Goal: Transaction & Acquisition: Purchase product/service

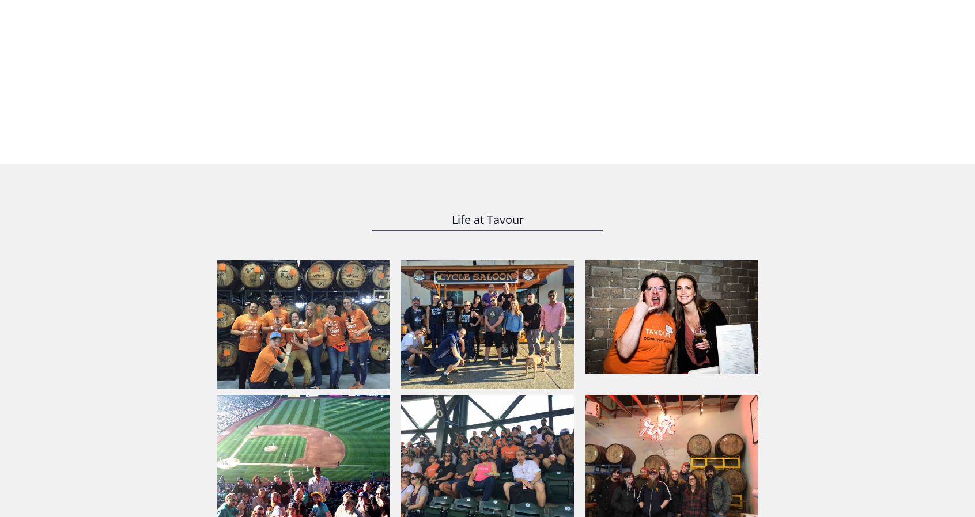
scroll to position [691, 0]
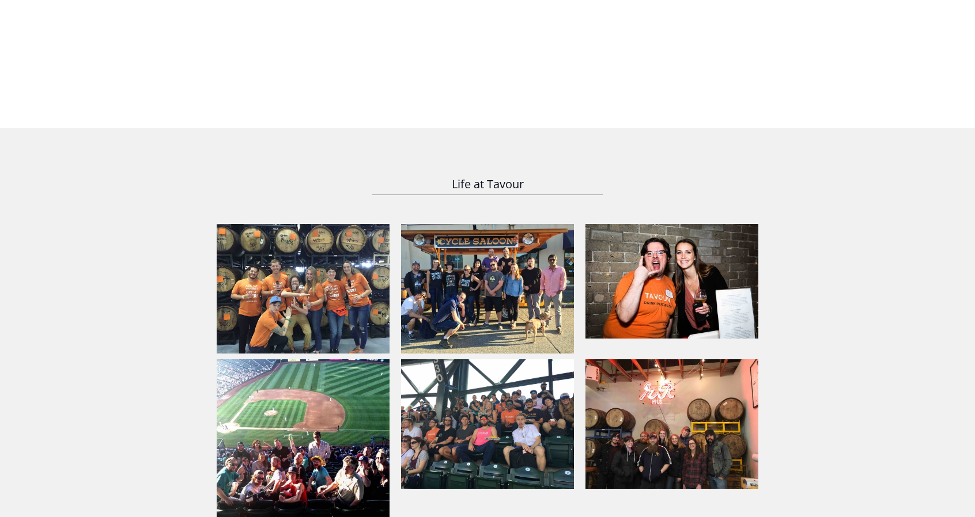
click at [332, 295] on img at bounding box center [303, 289] width 173 height 130
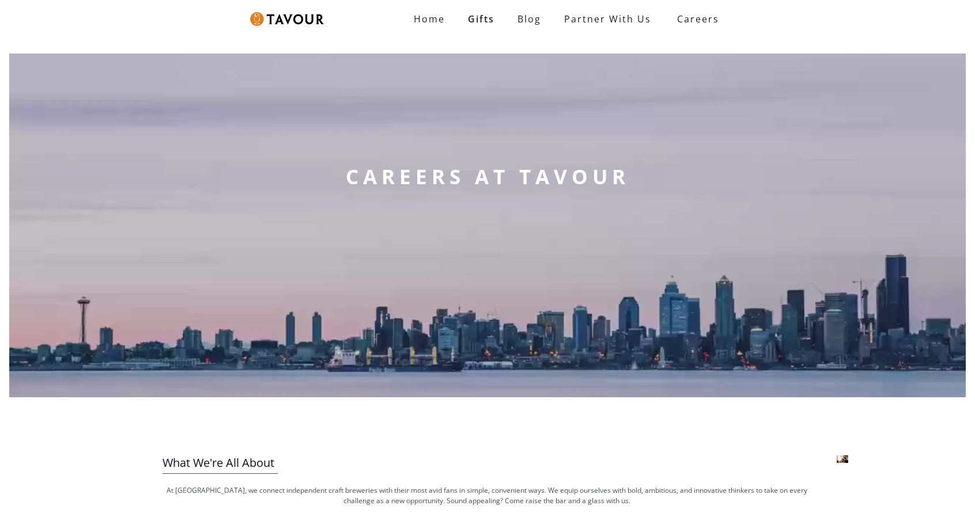
scroll to position [0, 0]
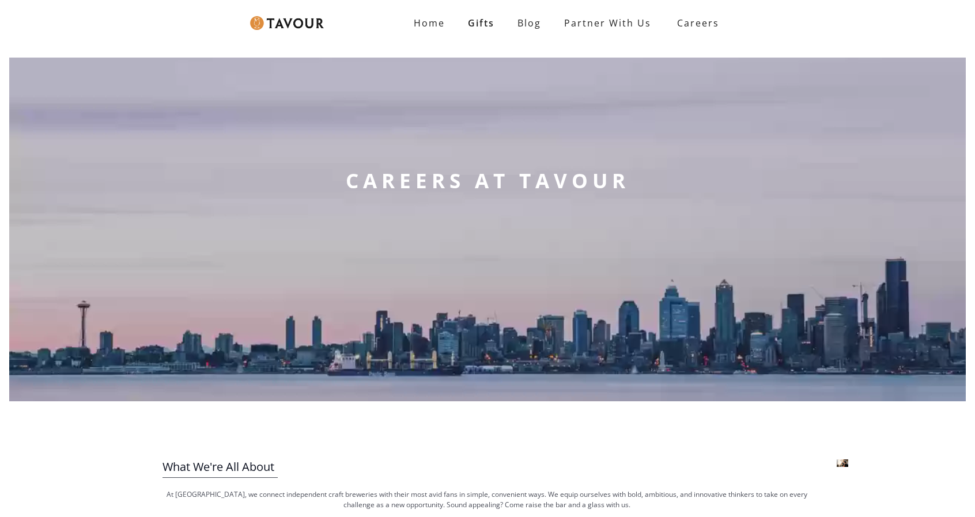
click at [291, 25] on img at bounding box center [287, 23] width 74 height 14
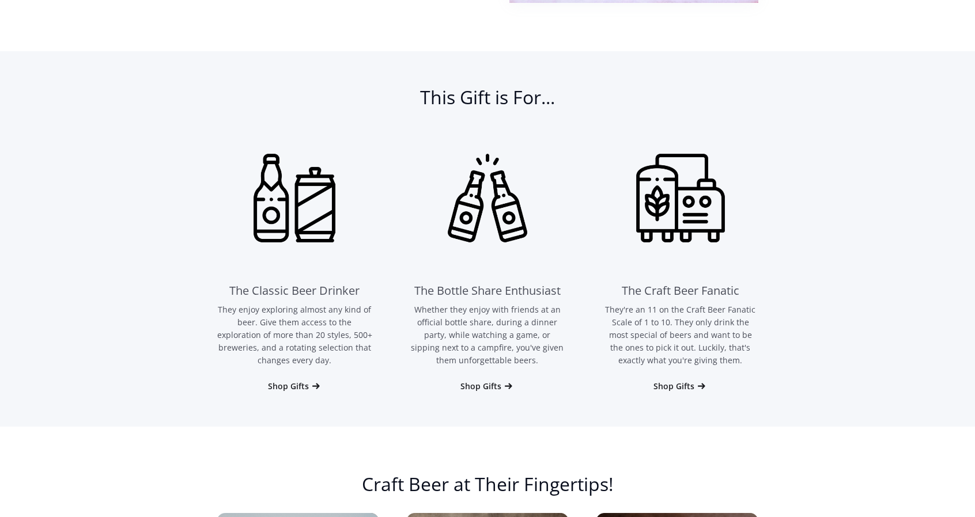
scroll to position [691, 0]
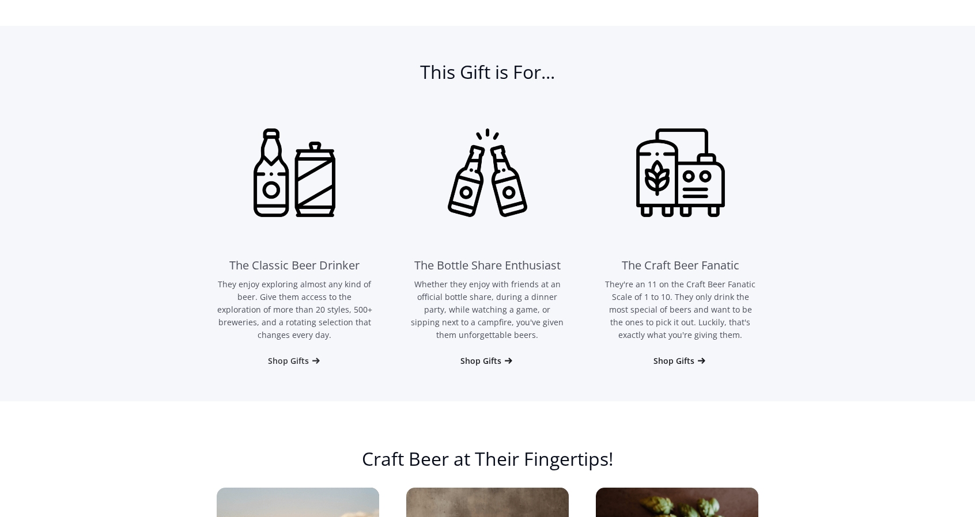
click at [284, 361] on div "Shop Gifts" at bounding box center [288, 361] width 41 height 12
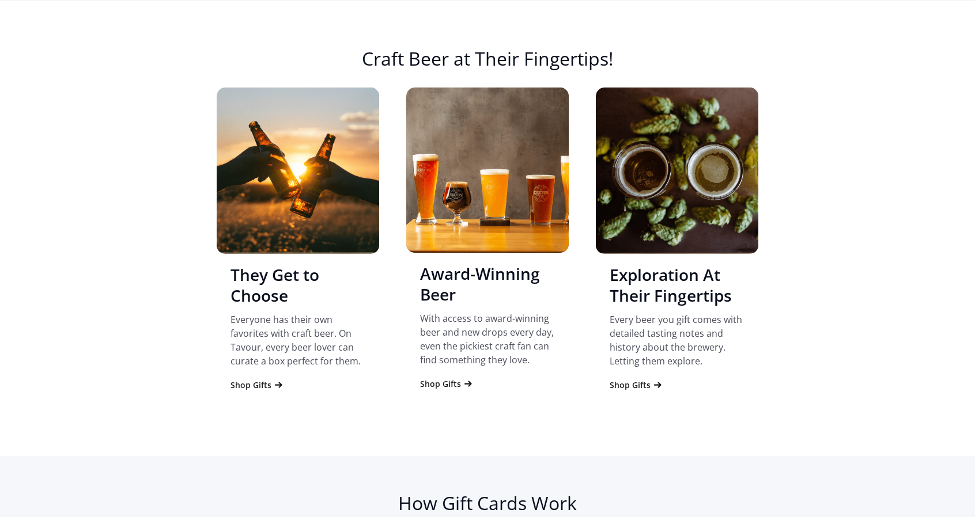
scroll to position [1092, 0]
click at [252, 387] on div "Shop Gifts" at bounding box center [250, 385] width 41 height 12
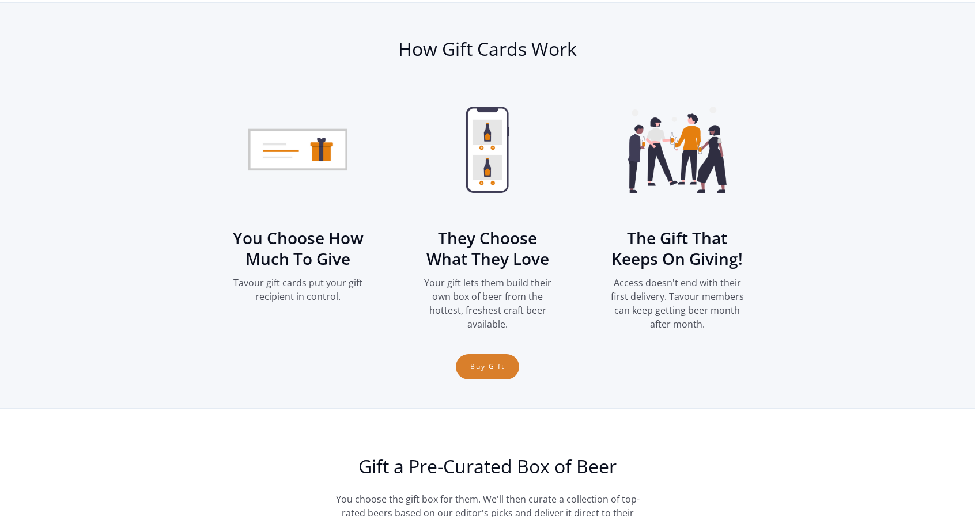
scroll to position [1548, 0]
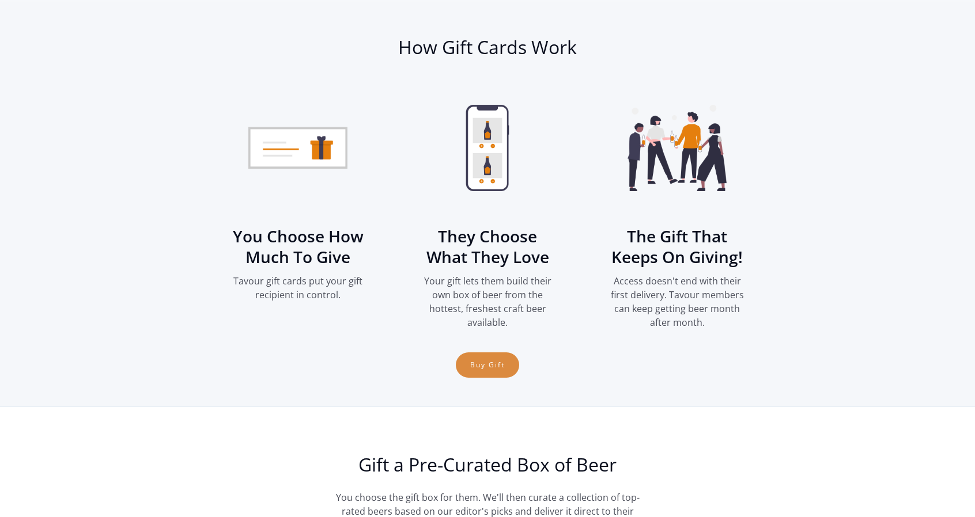
click at [476, 367] on link "Buy Gift" at bounding box center [487, 364] width 63 height 25
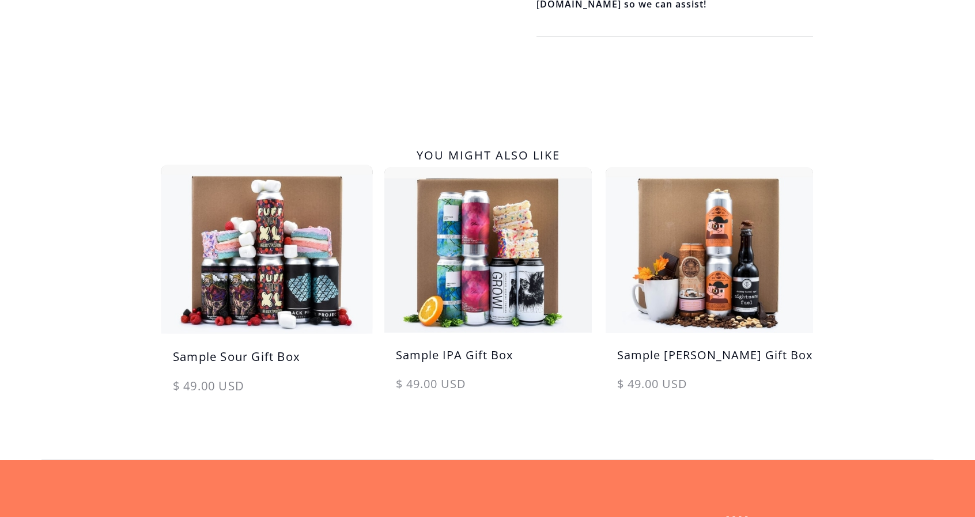
scroll to position [518, 0]
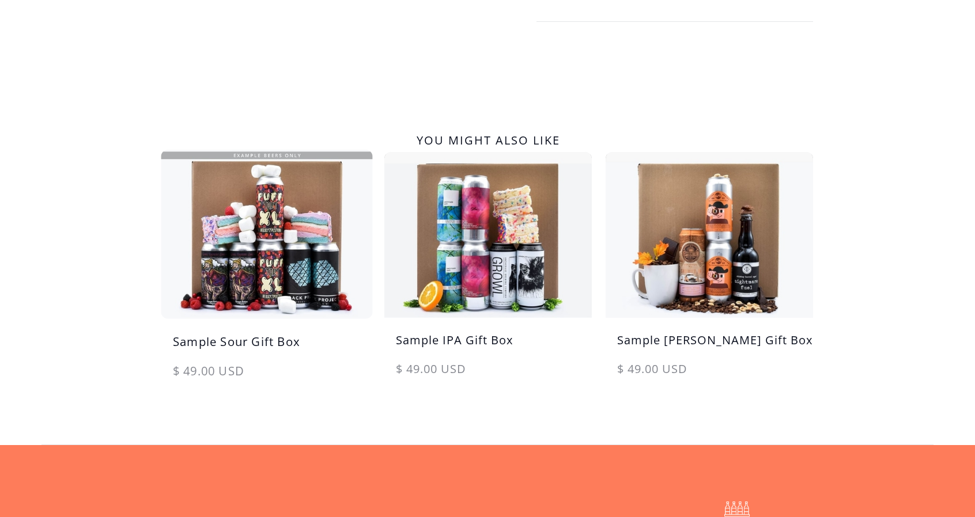
click at [299, 297] on img at bounding box center [267, 234] width 218 height 175
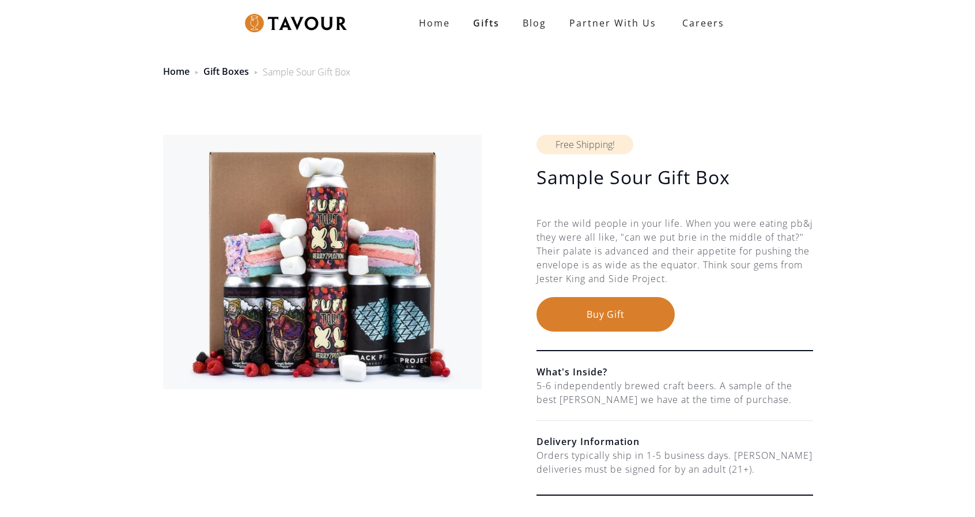
drag, startPoint x: 258, startPoint y: 206, endPoint x: 220, endPoint y: 197, distance: 39.1
